Goal: Information Seeking & Learning: Learn about a topic

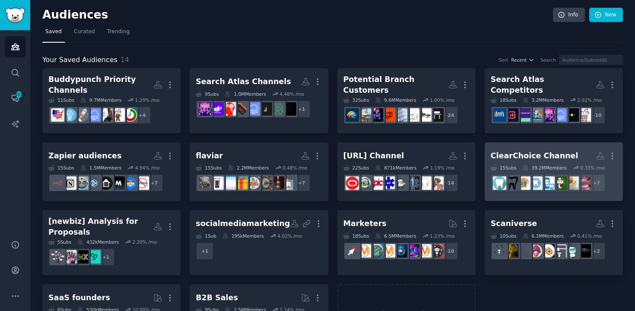
click at [537, 151] on div "ClearChoice Channel" at bounding box center [534, 156] width 88 height 11
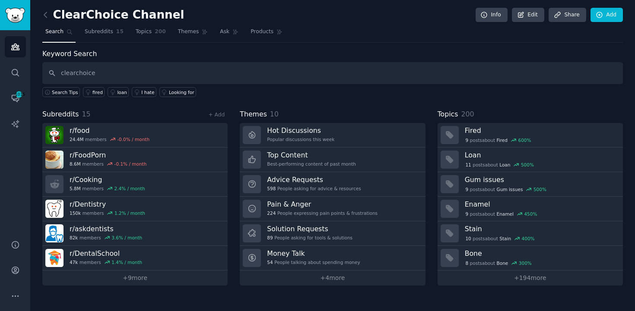
type input "clearchoice"
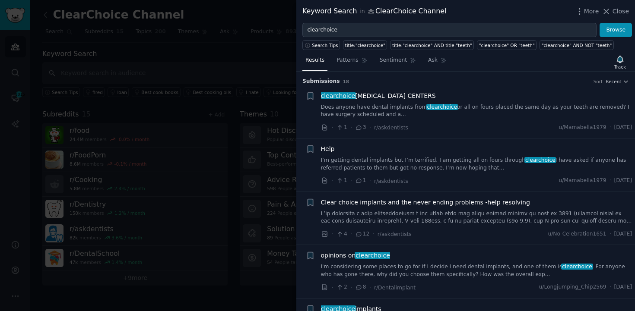
click at [434, 269] on link "I'm considering some places to go for if I decide I need dental implants, and o…" at bounding box center [476, 270] width 311 height 15
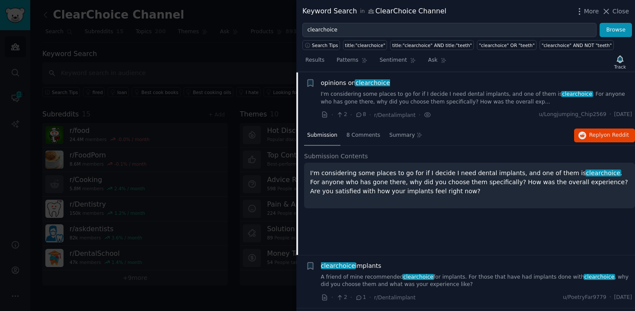
scroll to position [174, 0]
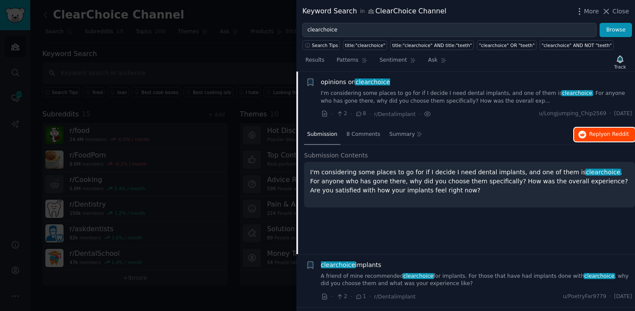
click at [604, 132] on span "on Reddit" at bounding box center [616, 134] width 25 height 6
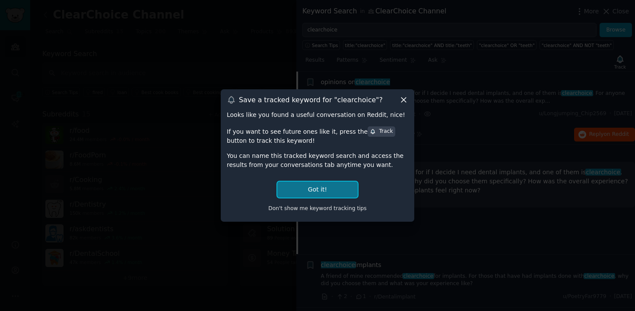
click at [314, 190] on button "Got it!" at bounding box center [317, 190] width 80 height 16
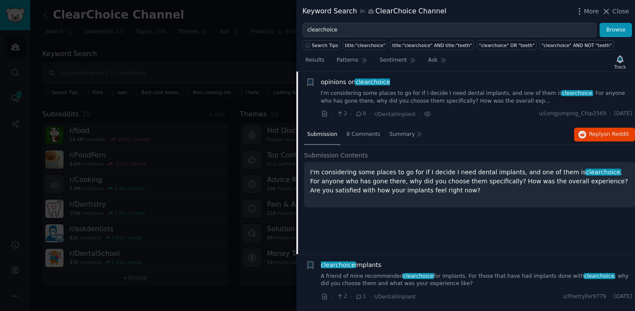
click at [632, 187] on div "I'm considering some places to go for if I decide I need dental implants, and o…" at bounding box center [469, 185] width 331 height 46
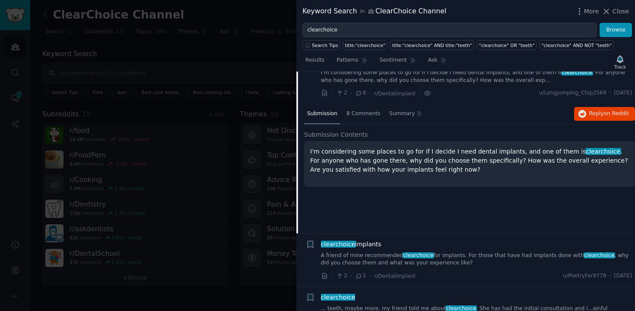
scroll to position [0, 0]
